Goal: Task Accomplishment & Management: Use online tool/utility

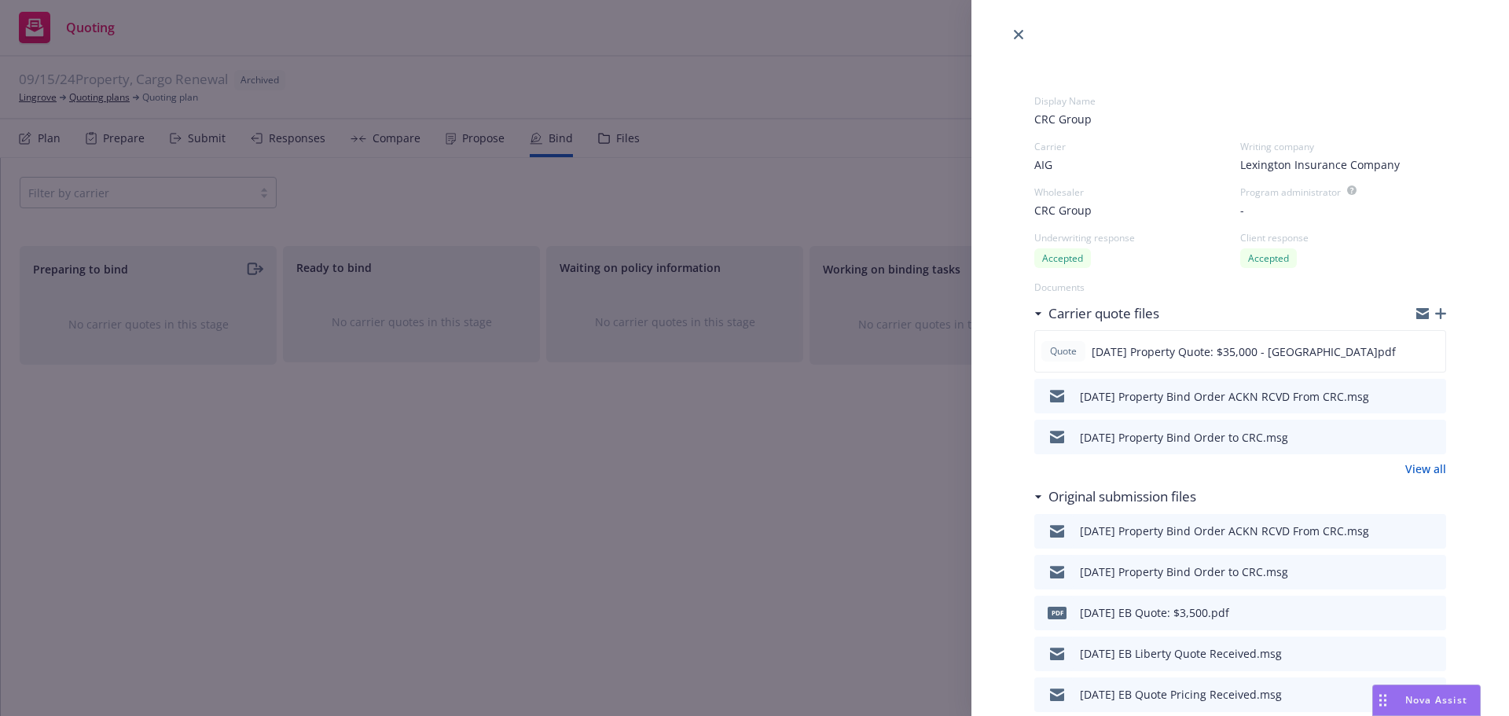
select select "CA"
drag, startPoint x: 1017, startPoint y: 34, endPoint x: 1009, endPoint y: 33, distance: 7.9
click at [1017, 34] on icon "close" at bounding box center [1018, 34] width 9 height 9
